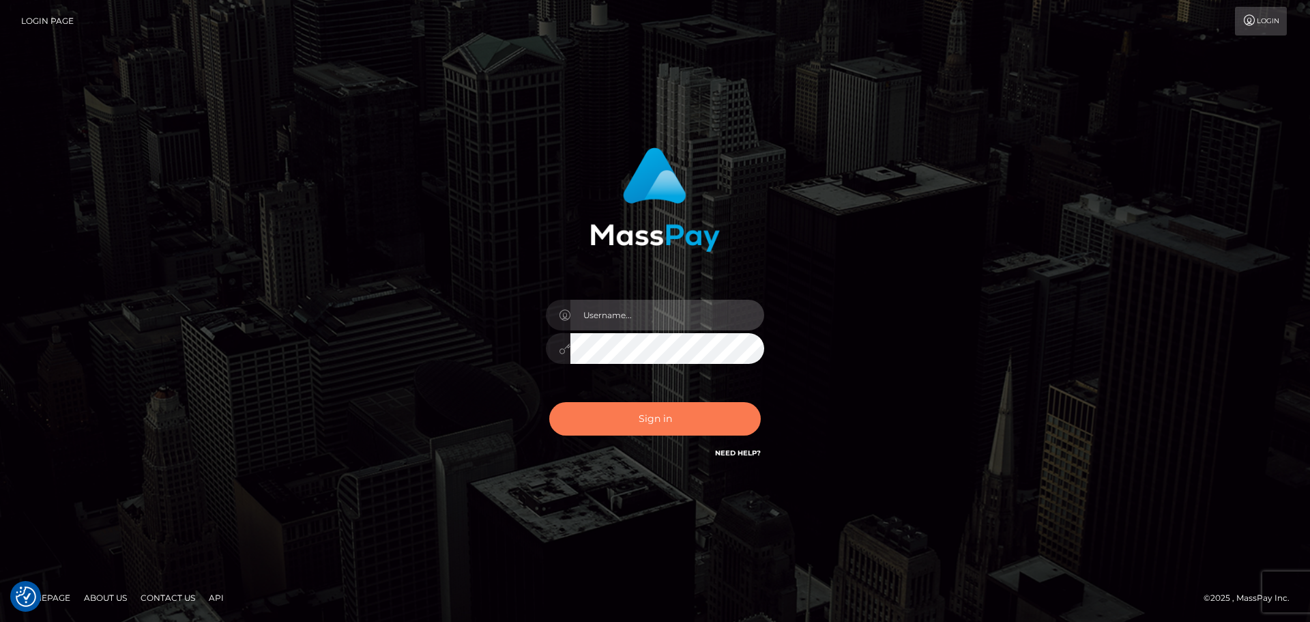
type input "Bedis"
click at [690, 426] on button "Sign in" at bounding box center [655, 418] width 212 height 33
type input "Bedis"
click at [690, 426] on button "Sign in" at bounding box center [655, 418] width 212 height 33
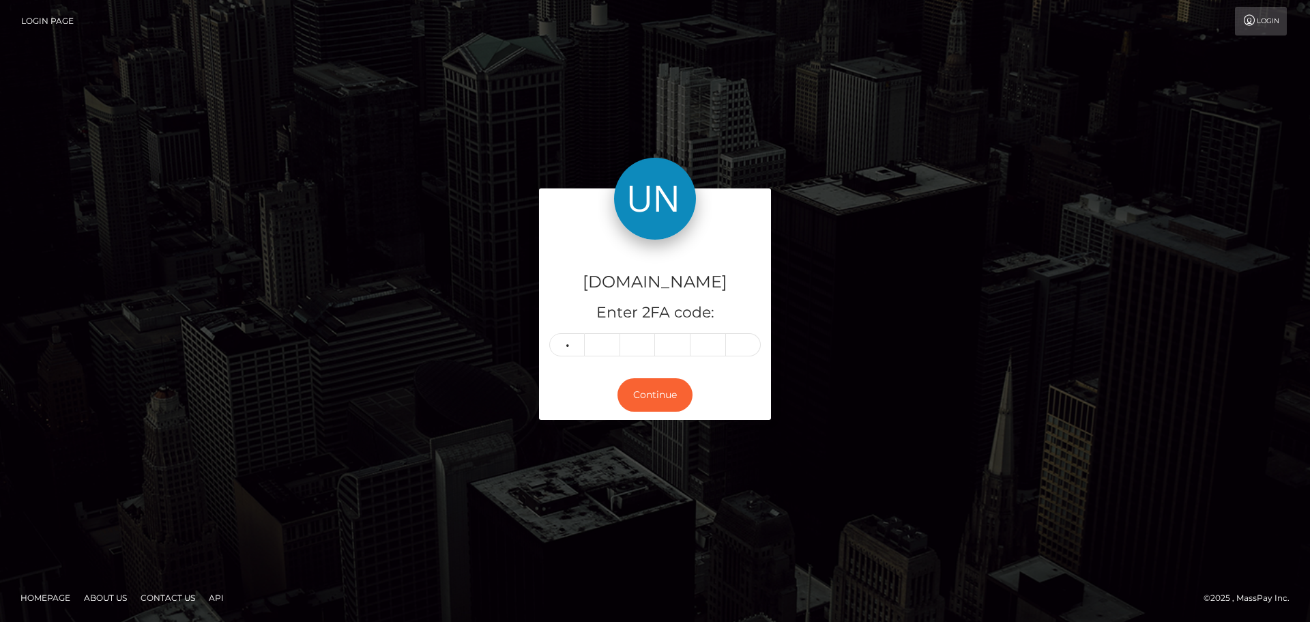
type input "9"
type input "6"
type input "9"
type input "2"
type input "1"
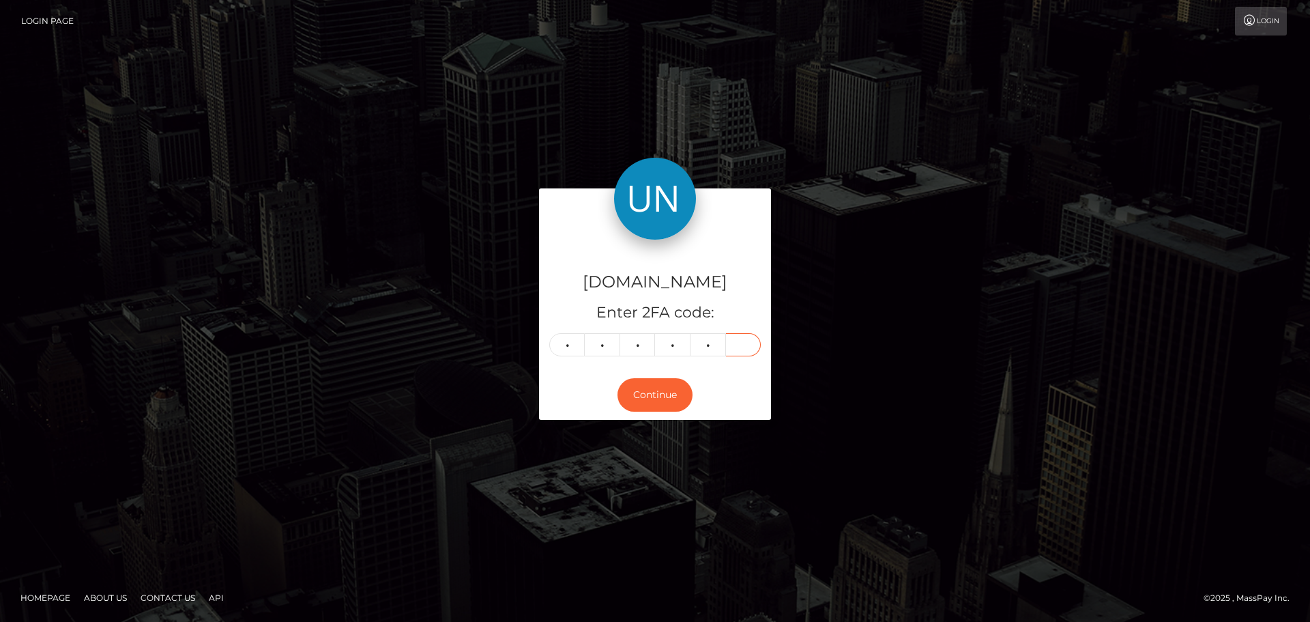
type input "2"
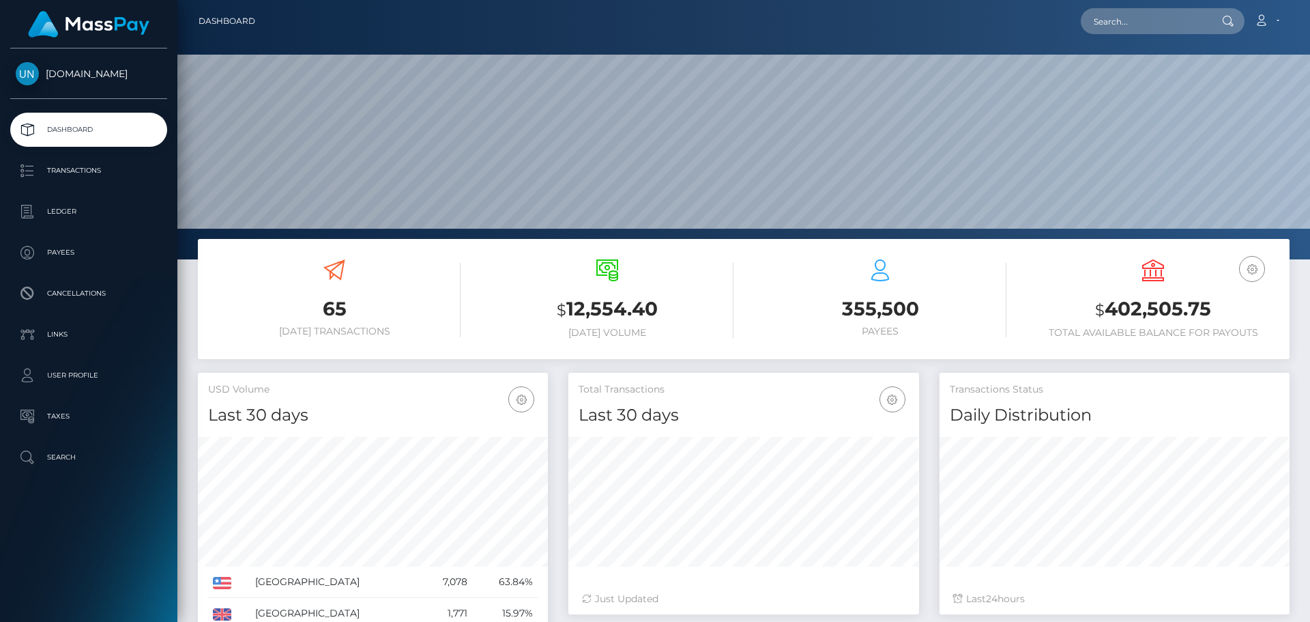
scroll to position [242, 351]
click at [1107, 28] on input "text" at bounding box center [1145, 21] width 128 height 26
paste input "2ebad26b-1c5f-4680-a04d-5803ee3393df"
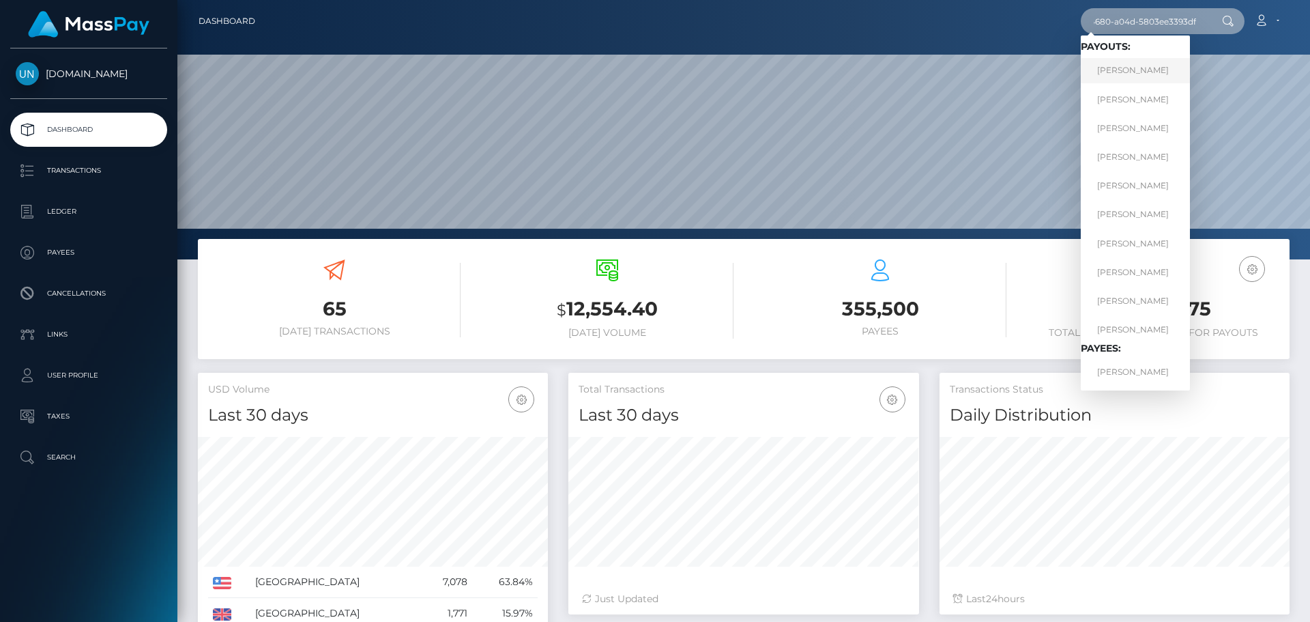
type input "2ebad26b-1c5f-4680-a04d-5803ee3393df"
click at [1146, 81] on link "TAYLOR JORDAN" at bounding box center [1135, 70] width 109 height 25
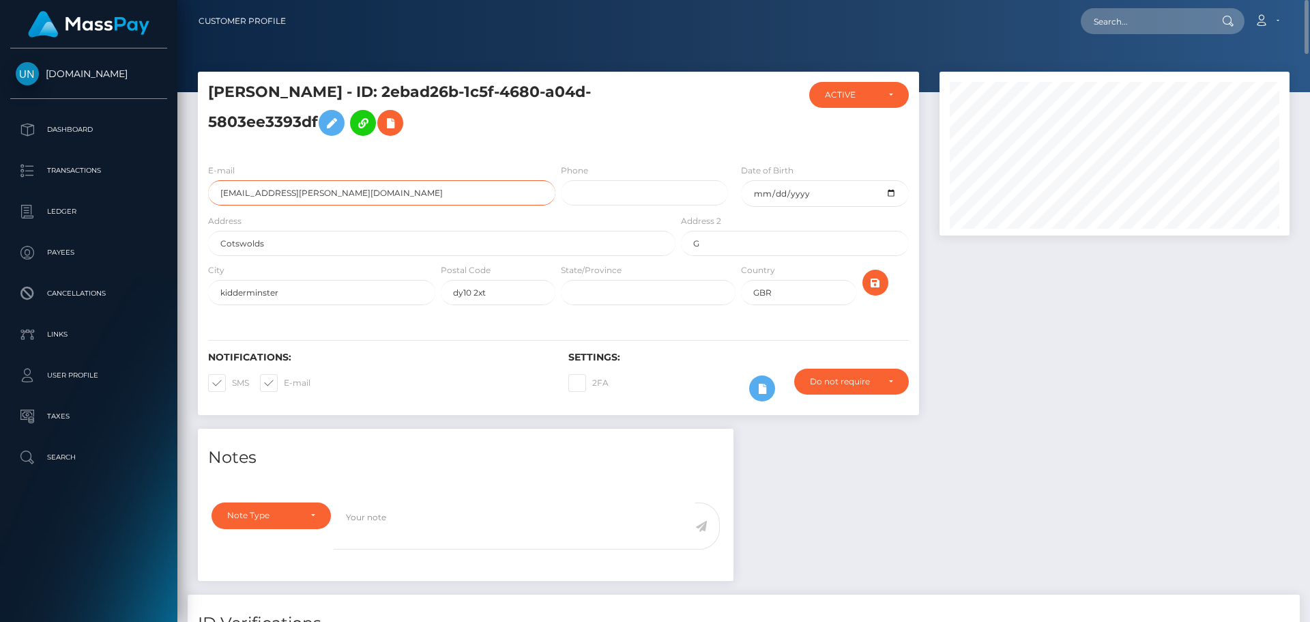
click at [355, 197] on input "[EMAIL_ADDRESS][PERSON_NAME][DOMAIN_NAME]" at bounding box center [381, 192] width 347 height 25
